Goal: Information Seeking & Learning: Learn about a topic

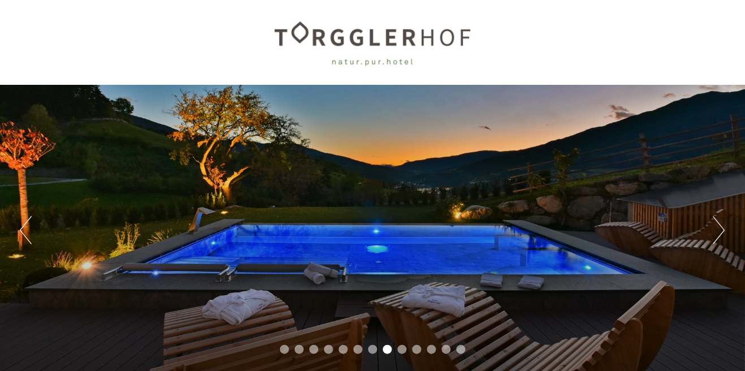
click at [715, 235] on button "Next" at bounding box center [719, 230] width 12 height 28
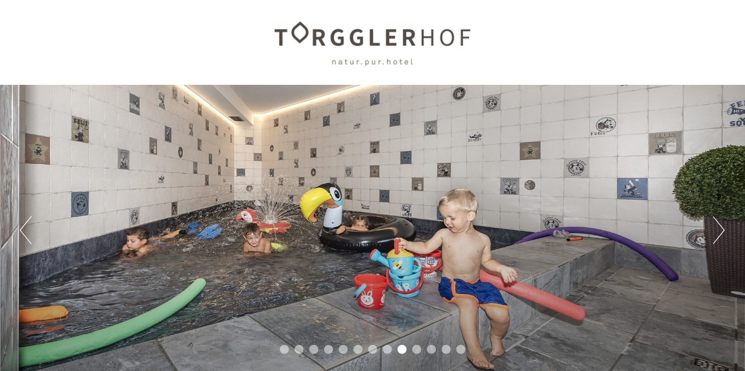
click at [722, 231] on button "Next" at bounding box center [719, 230] width 12 height 28
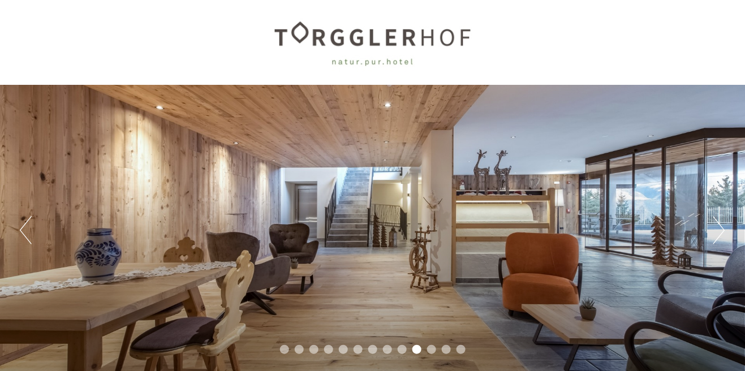
click at [723, 234] on button "Next" at bounding box center [719, 230] width 12 height 28
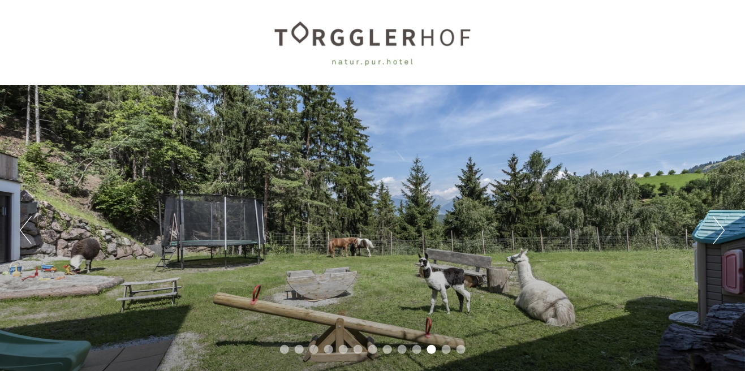
click at [721, 236] on button "Next" at bounding box center [719, 230] width 12 height 28
click at [722, 243] on button "Next" at bounding box center [719, 230] width 12 height 28
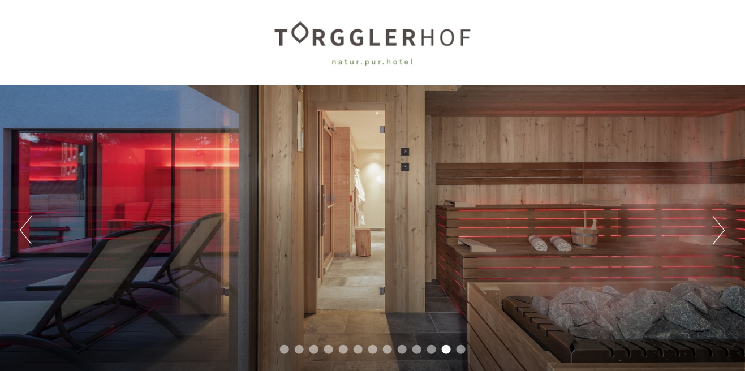
click at [722, 240] on button "Next" at bounding box center [719, 230] width 12 height 28
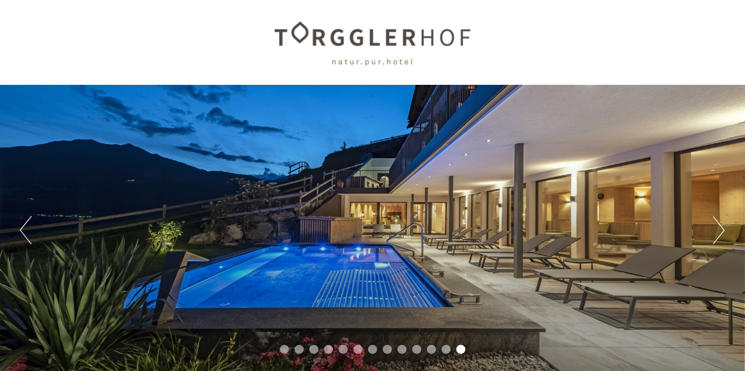
click at [723, 232] on button "Next" at bounding box center [719, 230] width 12 height 28
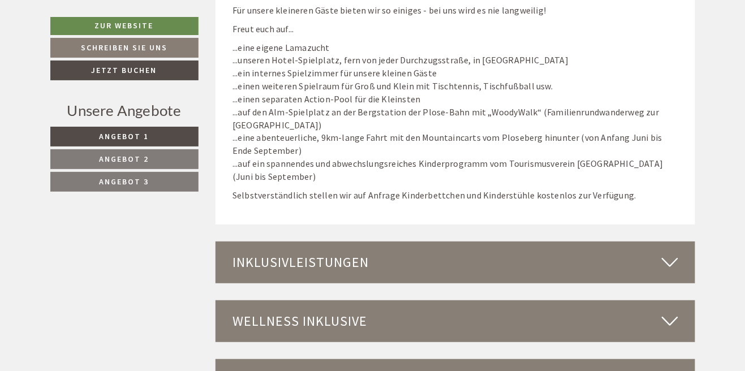
scroll to position [3430, 0]
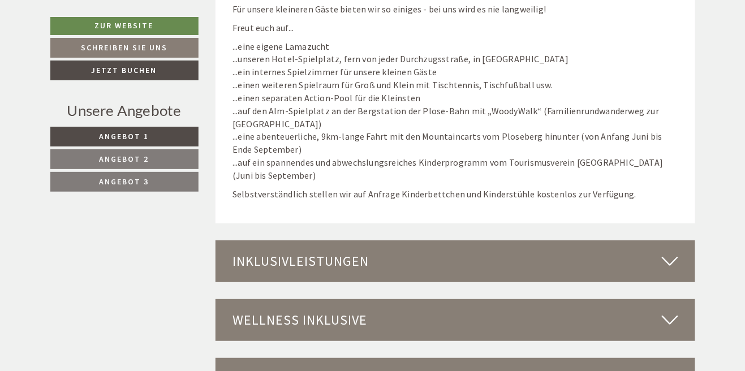
click at [678, 270] on div "Inklusivleistungen" at bounding box center [454, 261] width 479 height 42
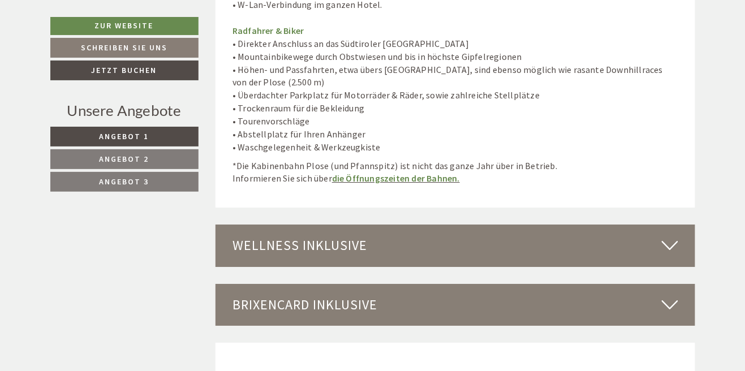
scroll to position [4353, 0]
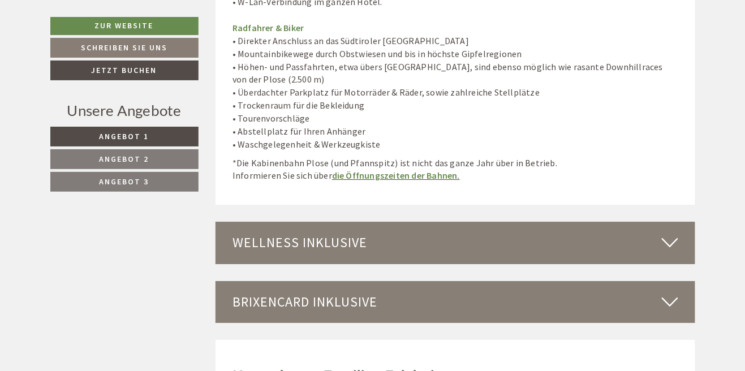
click at [671, 233] on icon at bounding box center [669, 242] width 16 height 19
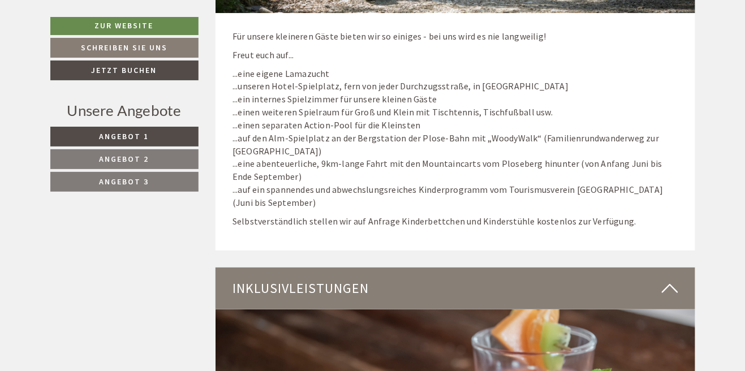
scroll to position [3402, 0]
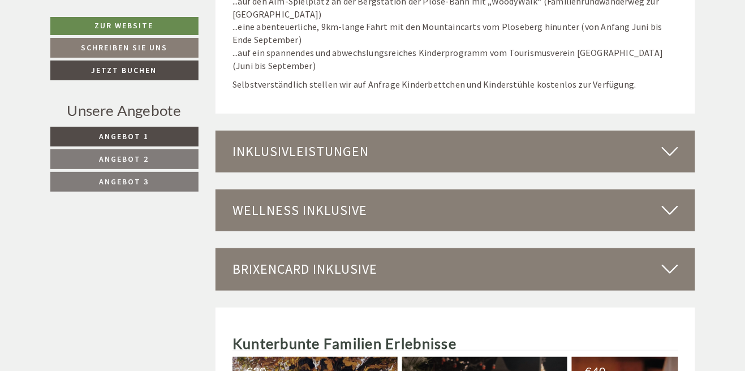
scroll to position [3540, 0]
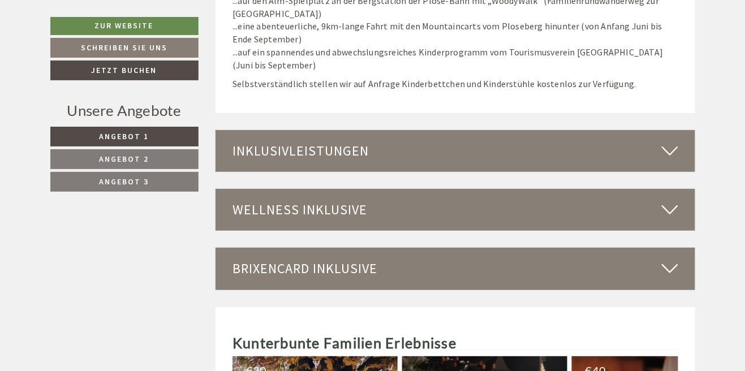
click at [672, 158] on icon at bounding box center [669, 150] width 16 height 19
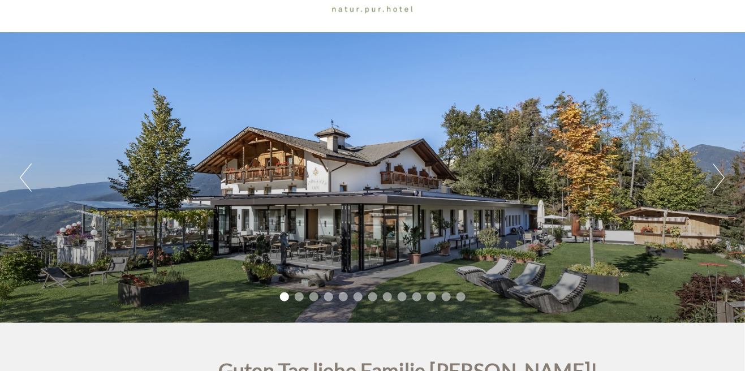
scroll to position [0, 0]
